Goal: Check status: Check status

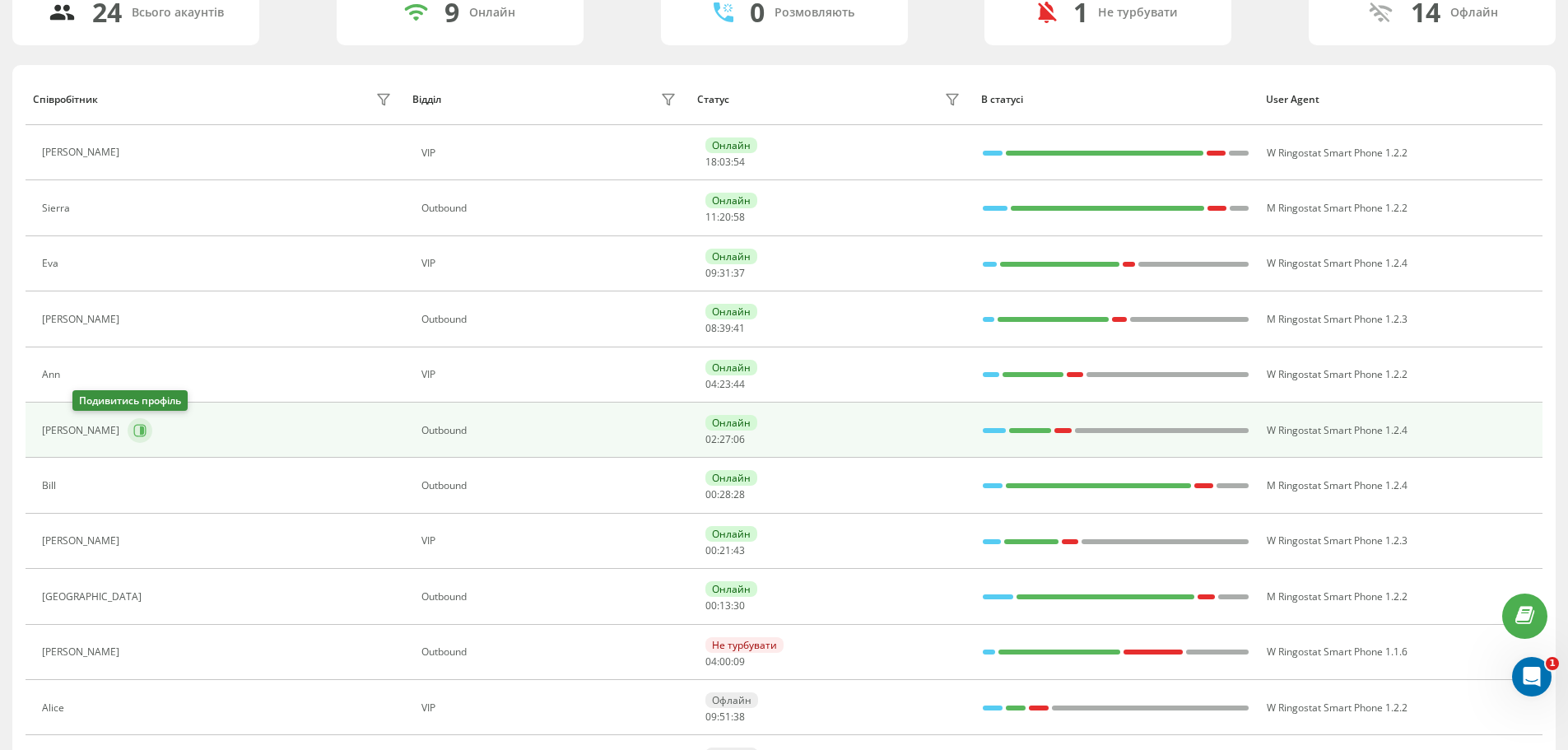
click at [133, 433] on icon at bounding box center [140, 431] width 13 height 13
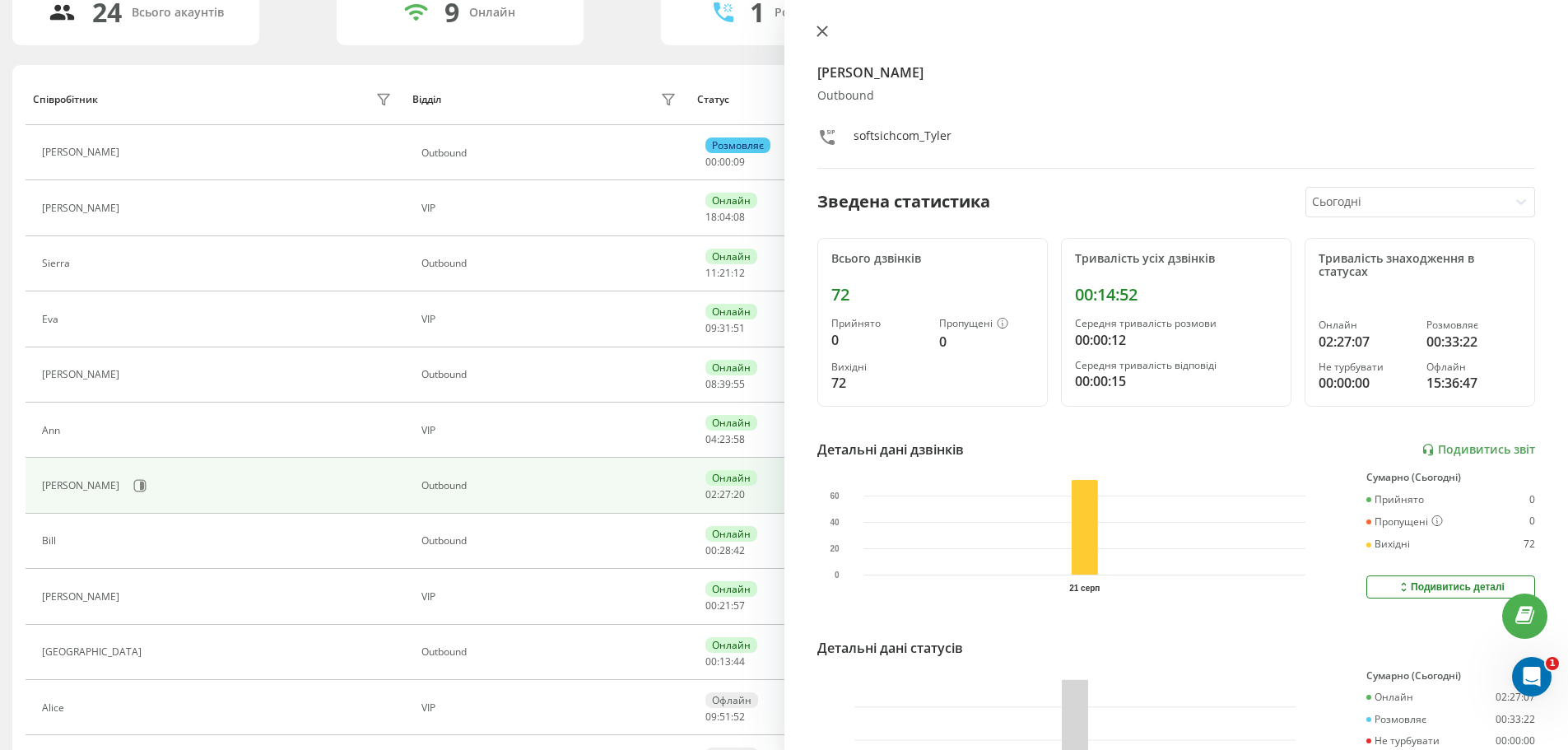
click at [822, 30] on icon at bounding box center [821, 31] width 10 height 10
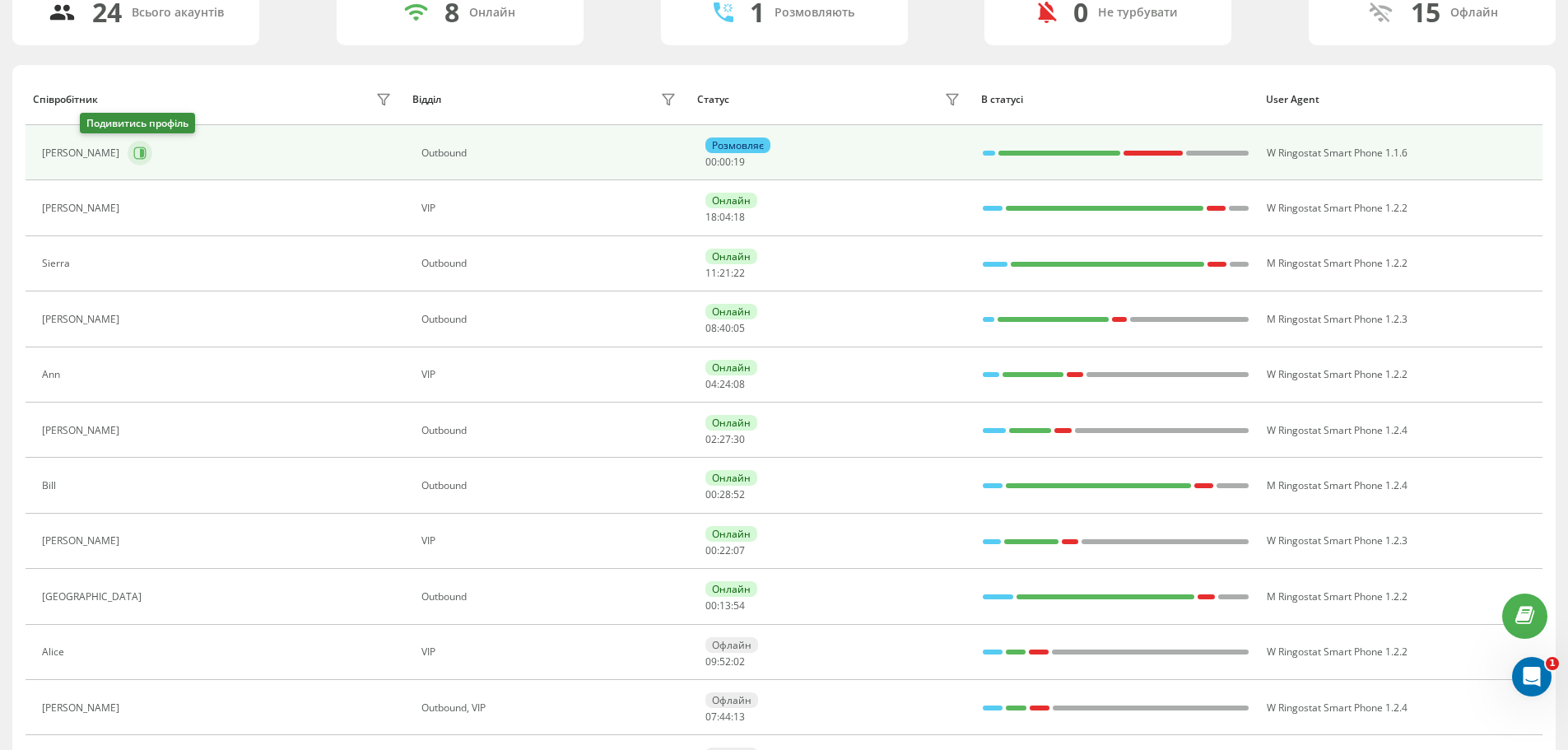
click at [140, 152] on icon at bounding box center [141, 152] width 4 height 8
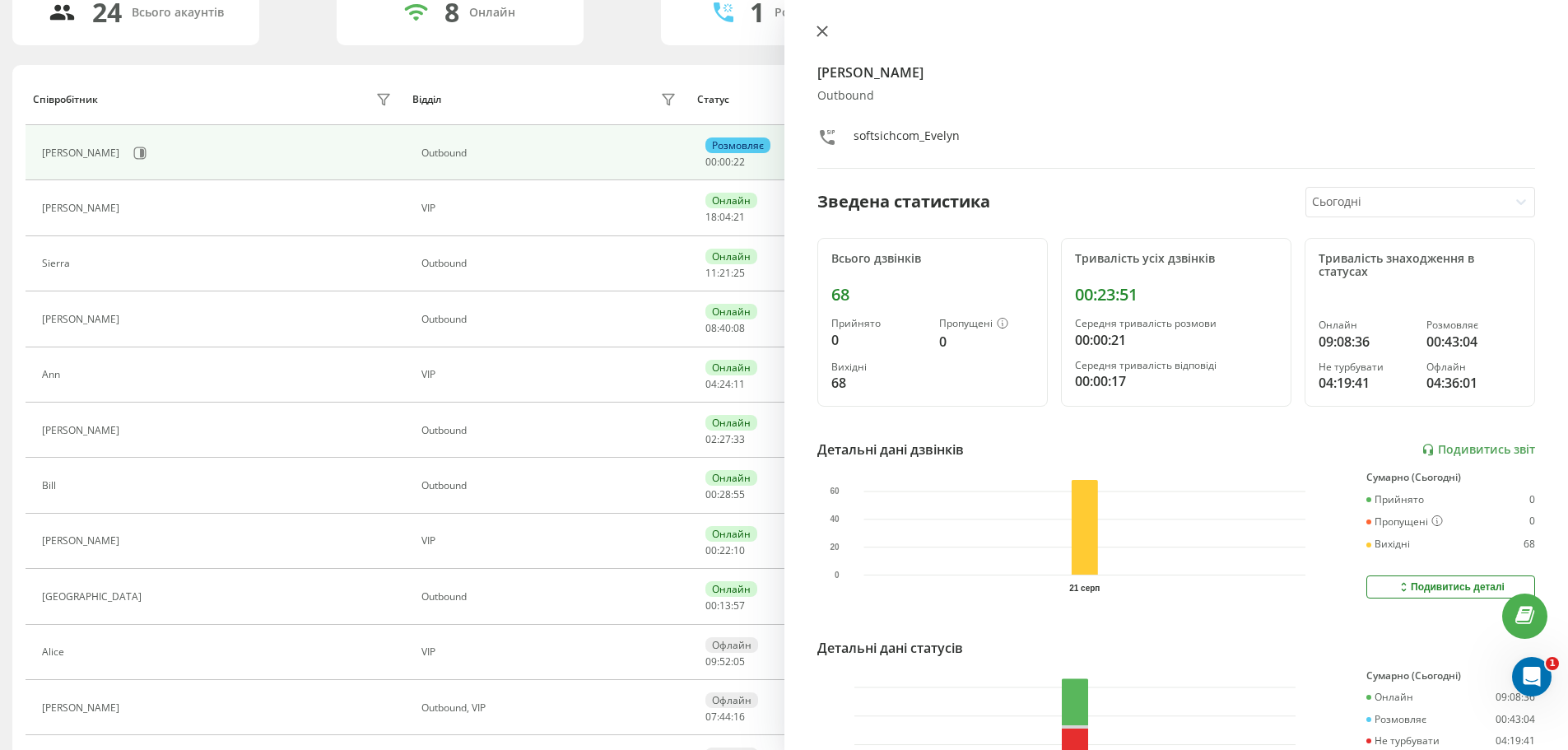
click at [832, 35] on div at bounding box center [1176, 33] width 719 height 17
click at [823, 34] on icon at bounding box center [822, 31] width 12 height 12
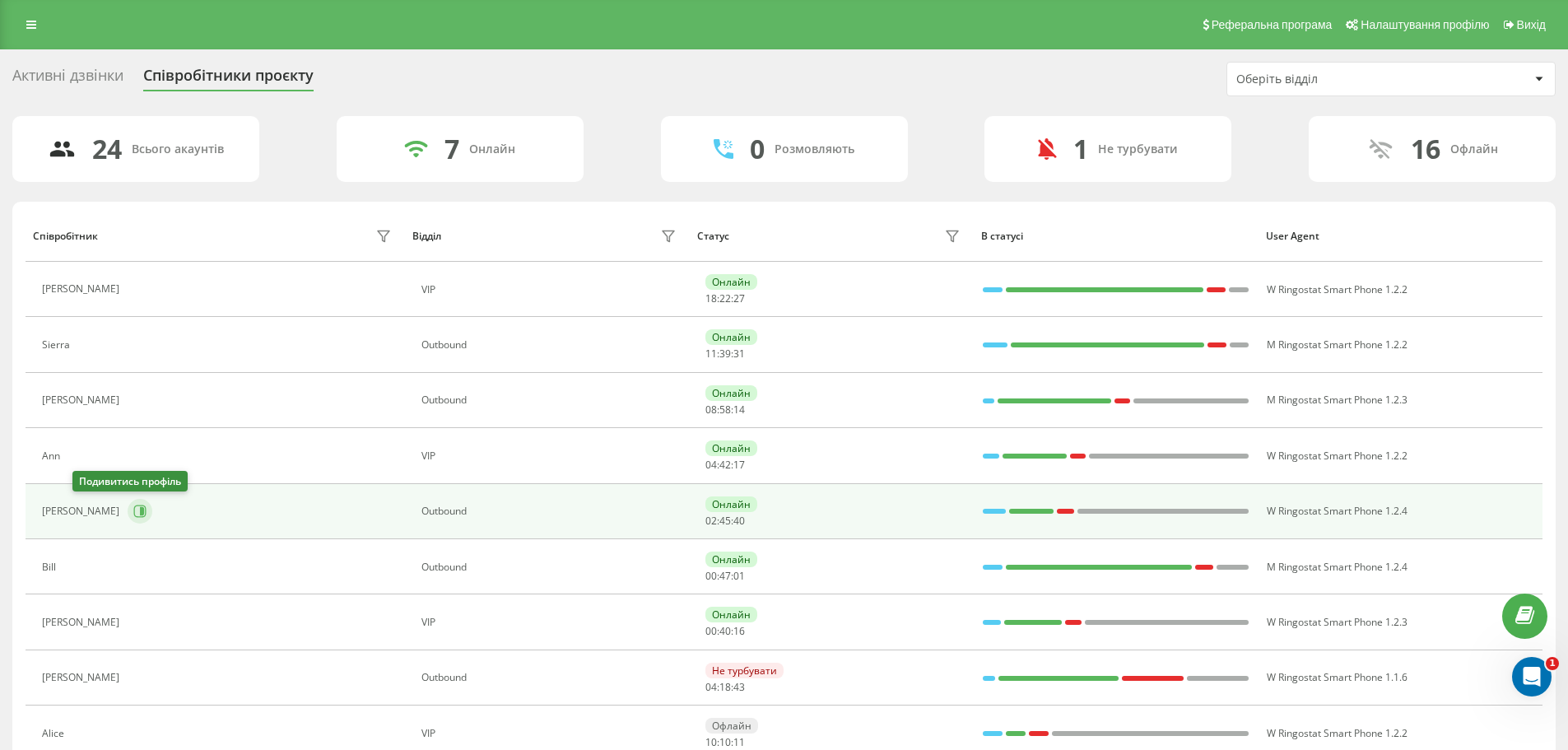
click at [133, 512] on icon at bounding box center [140, 511] width 13 height 13
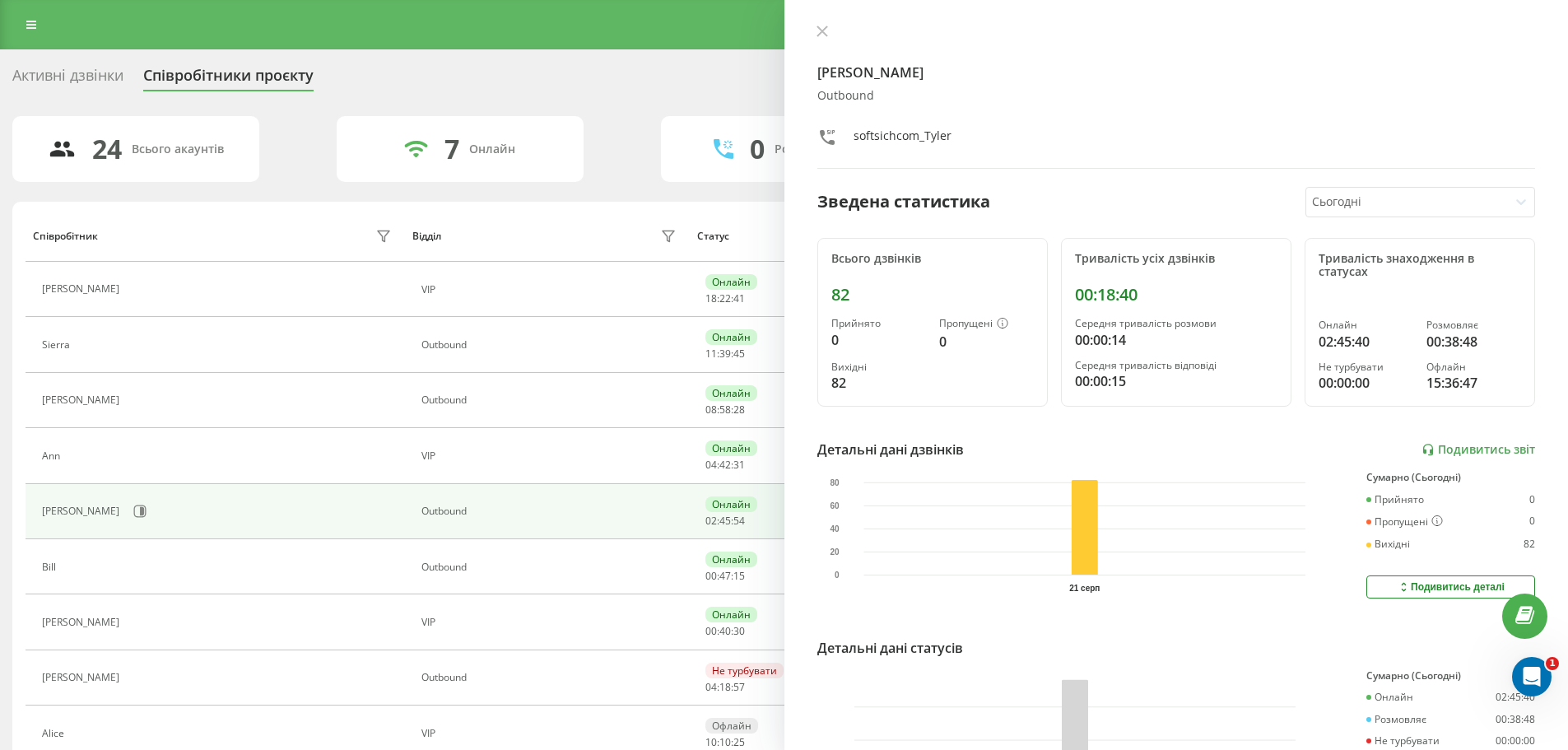
click at [821, 24] on div "[PERSON_NAME] softsichcom_Tyler Зведена статистика Сьогодні Всього дзвінків 82 …" at bounding box center [1176, 375] width 784 height 750
click at [825, 27] on icon at bounding box center [822, 31] width 12 height 12
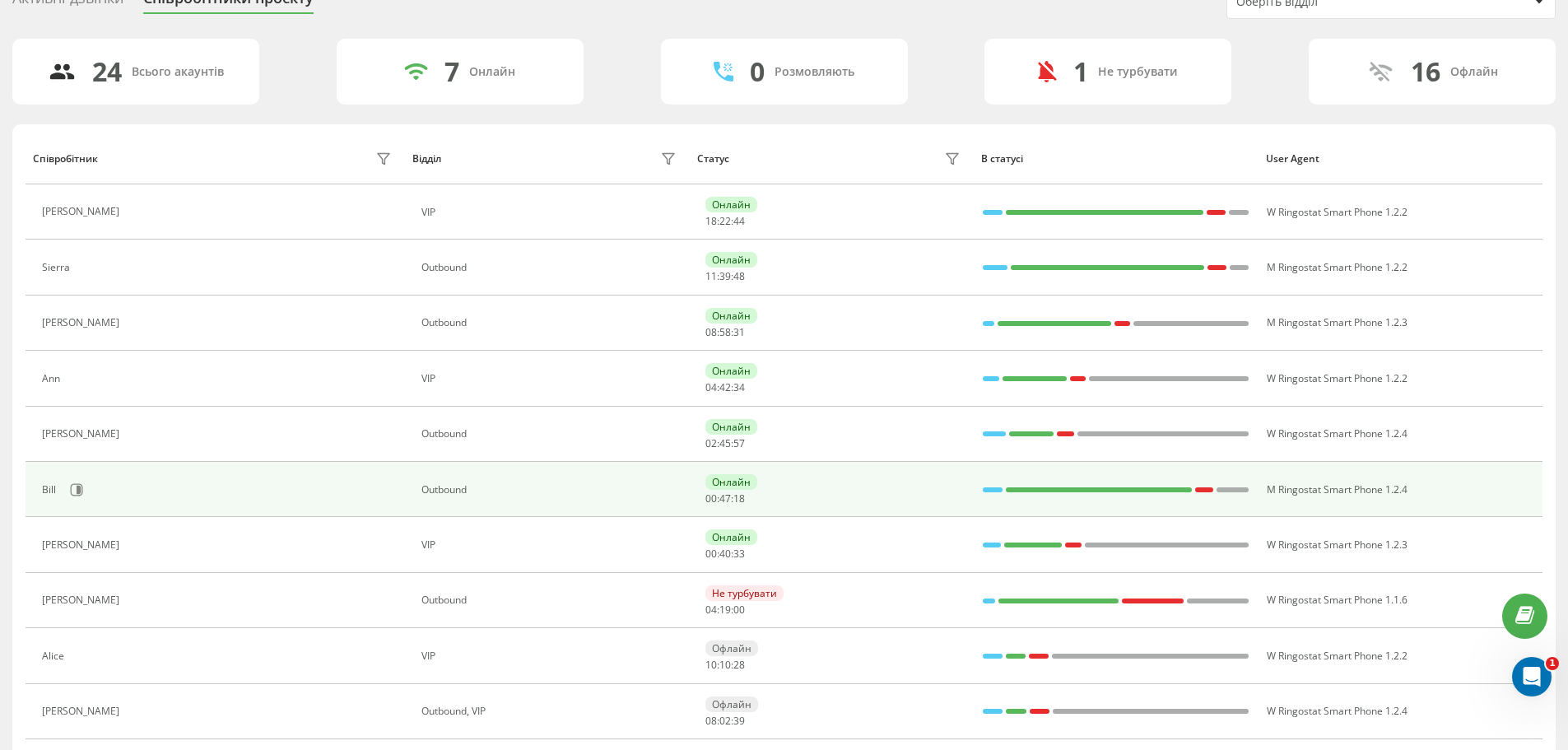
scroll to position [83, 0]
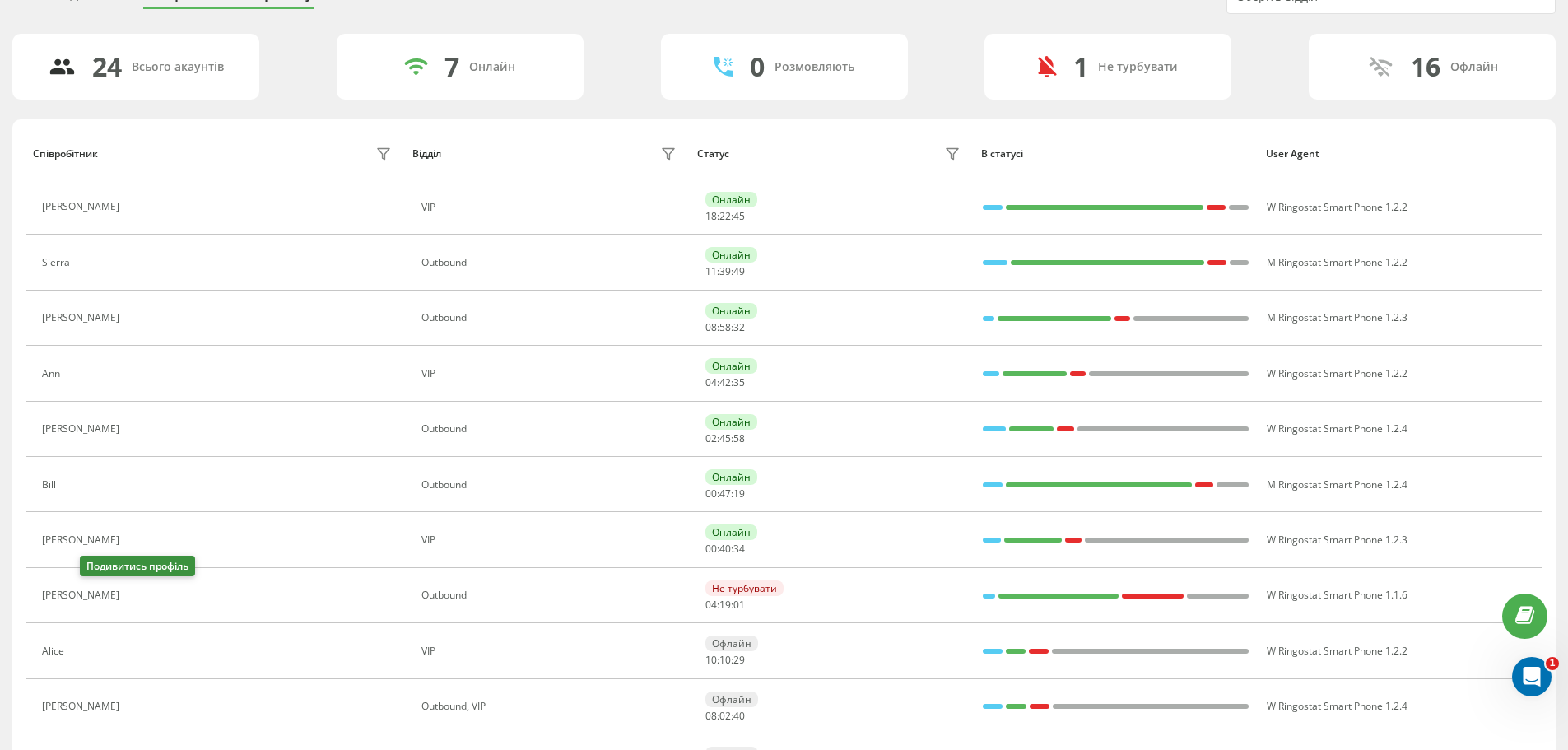
drag, startPoint x: 88, startPoint y: 584, endPoint x: 90, endPoint y: 593, distance: 9.2
click at [128, 586] on button at bounding box center [138, 597] width 20 height 23
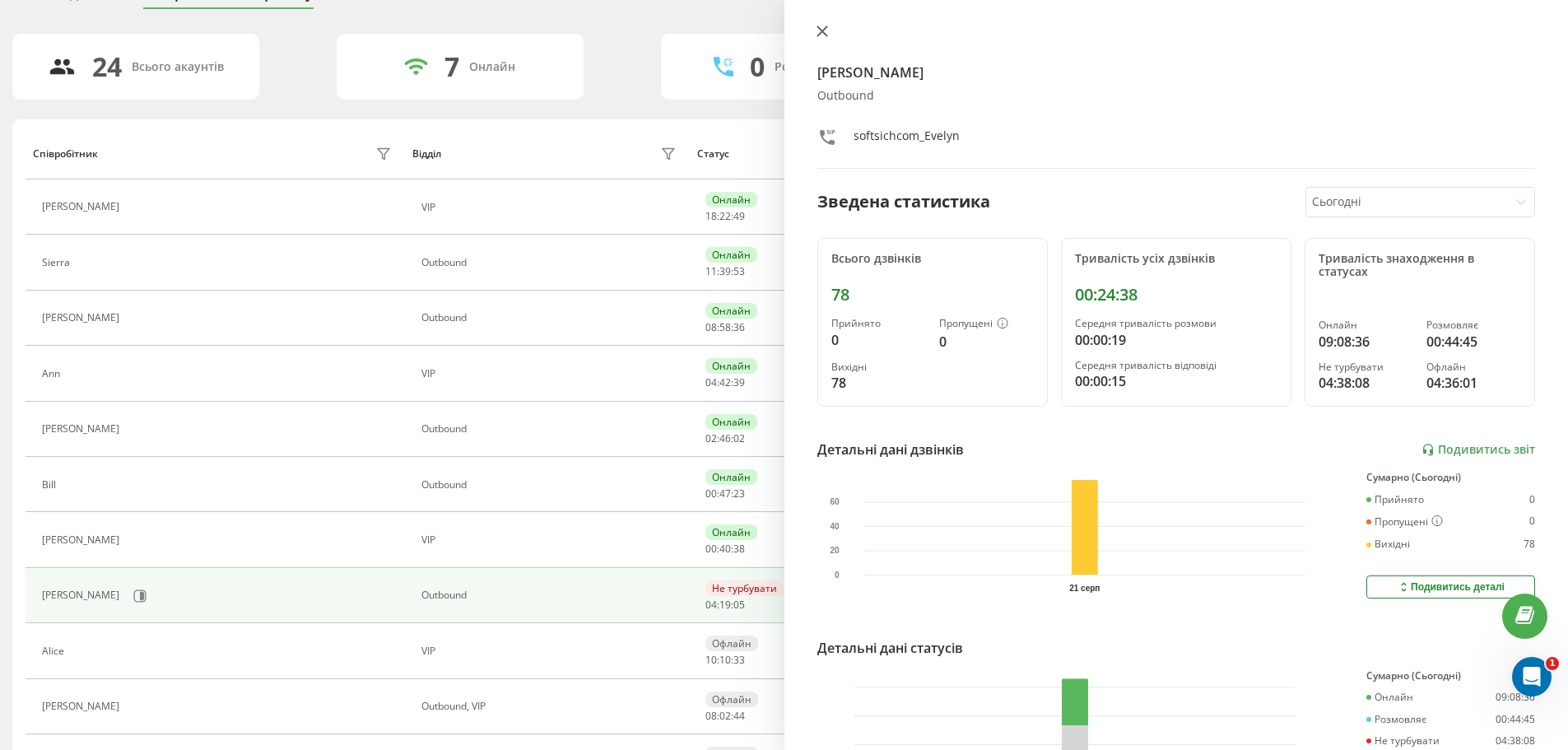
click at [812, 28] on button at bounding box center [822, 32] width 21 height 16
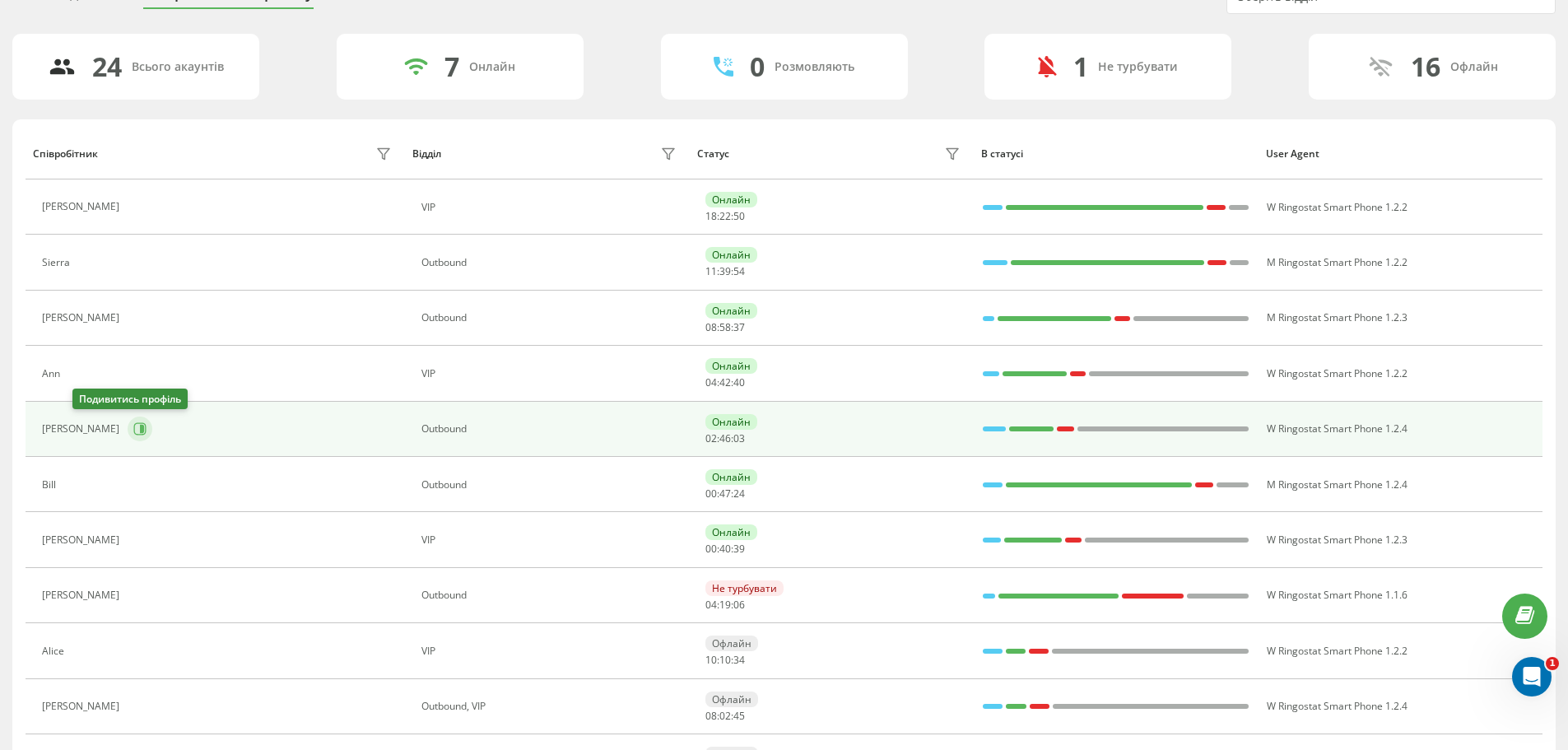
click at [133, 431] on icon at bounding box center [140, 429] width 13 height 13
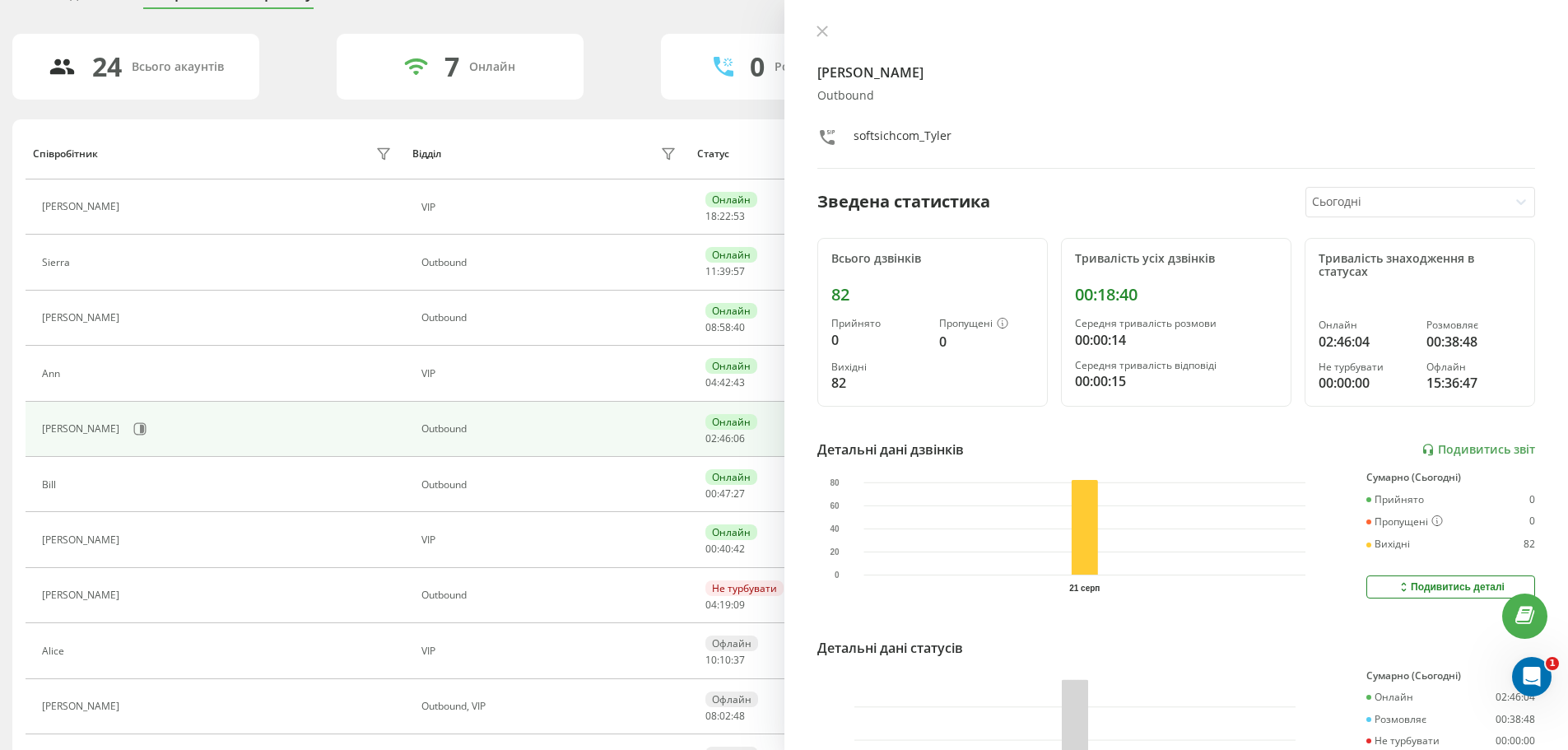
click at [833, 28] on div at bounding box center [1176, 33] width 719 height 17
click at [824, 32] on icon at bounding box center [822, 31] width 12 height 12
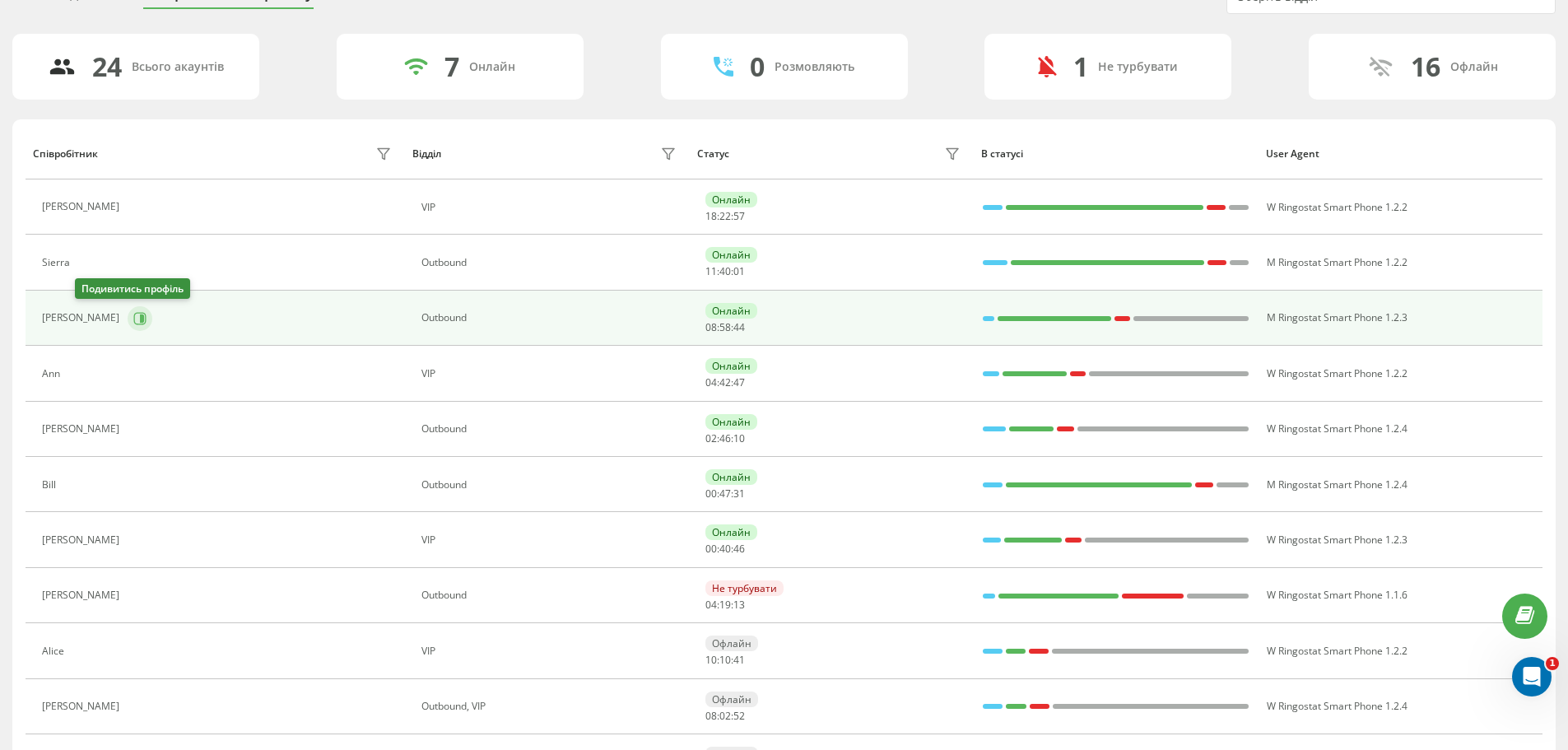
click at [133, 317] on icon at bounding box center [140, 319] width 13 height 13
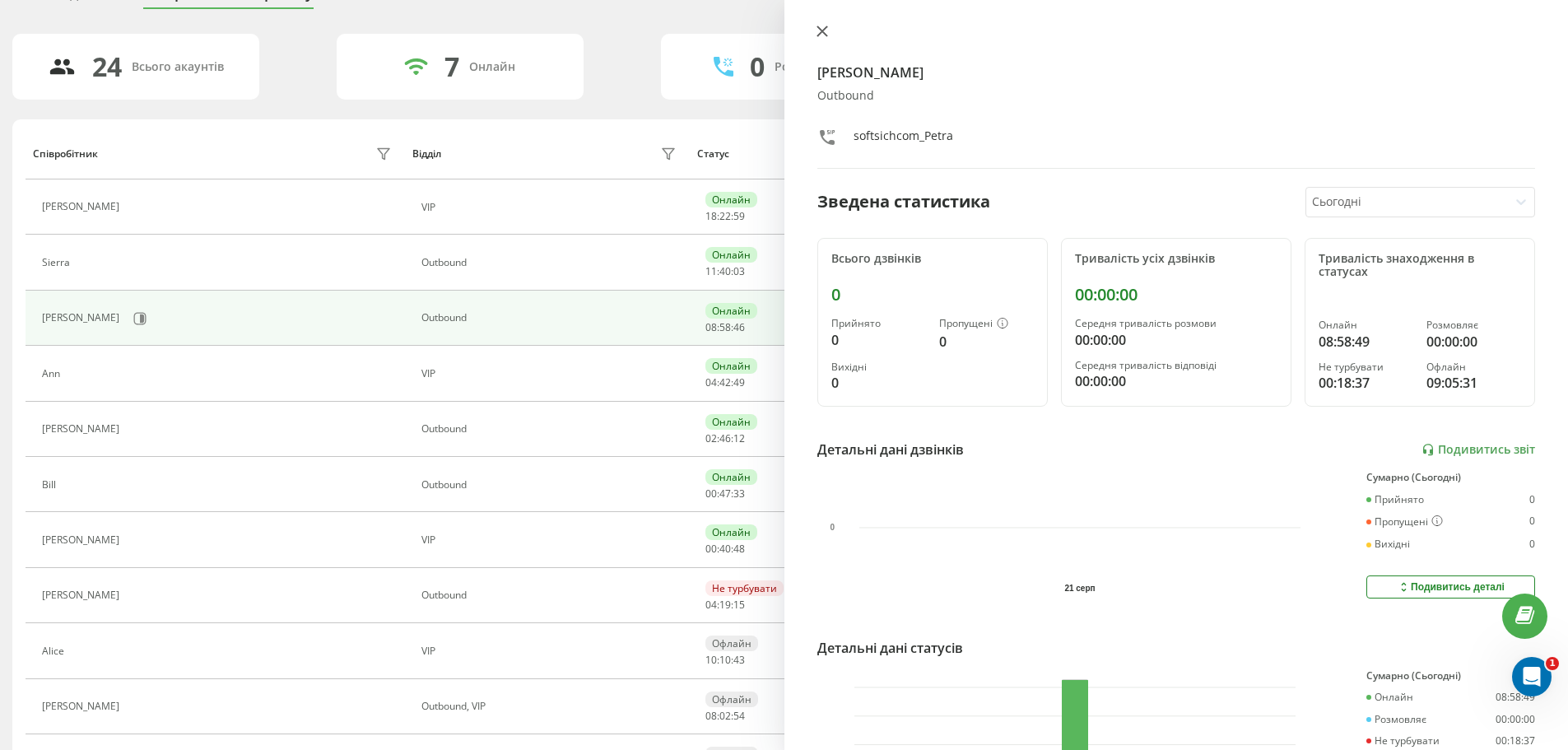
click at [820, 25] on button at bounding box center [822, 32] width 21 height 16
